Goal: Task Accomplishment & Management: Manage account settings

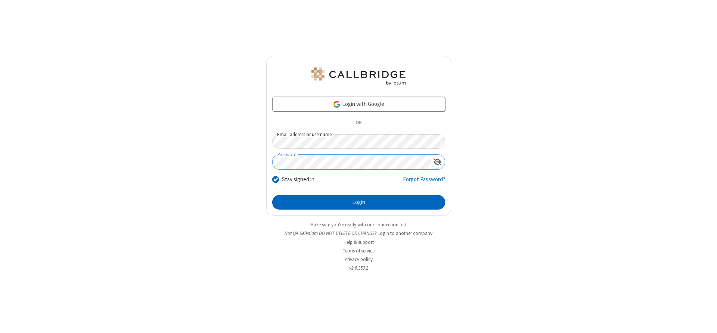
click at [358, 202] on button "Login" at bounding box center [358, 202] width 173 height 15
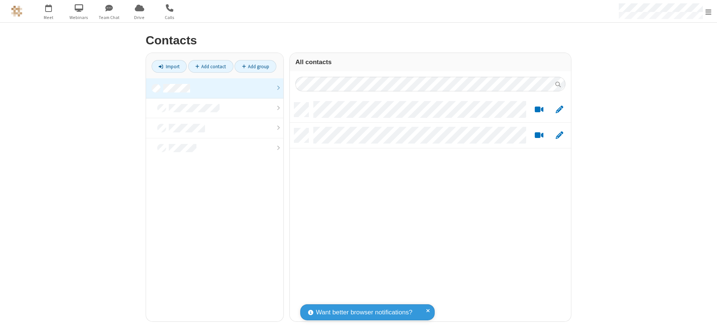
scroll to position [219, 275]
click at [215, 88] on link at bounding box center [214, 88] width 137 height 20
click at [211, 66] on link "Add contact" at bounding box center [210, 66] width 45 height 13
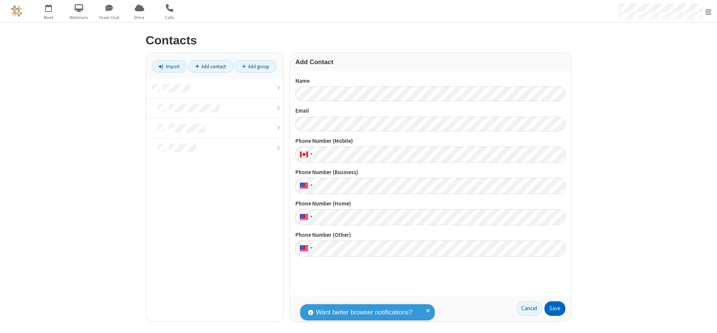
click at [555, 309] on button "Save" at bounding box center [554, 309] width 21 height 15
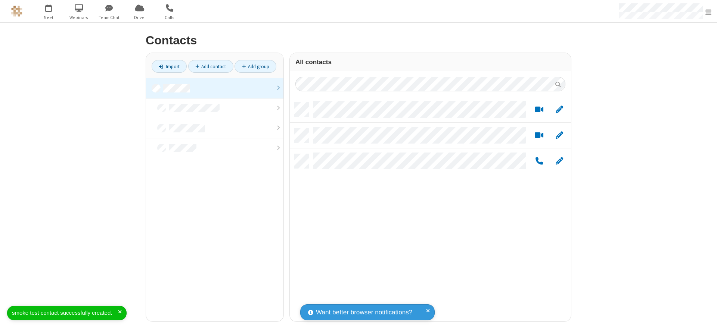
scroll to position [219, 275]
click at [211, 66] on link "Add contact" at bounding box center [210, 66] width 45 height 13
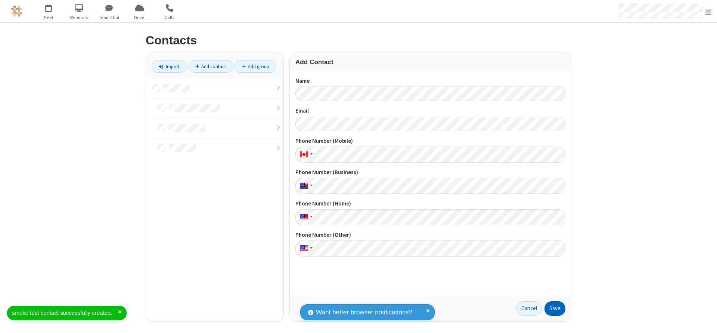
click at [555, 309] on button "Save" at bounding box center [554, 309] width 21 height 15
